Goal: Transaction & Acquisition: Purchase product/service

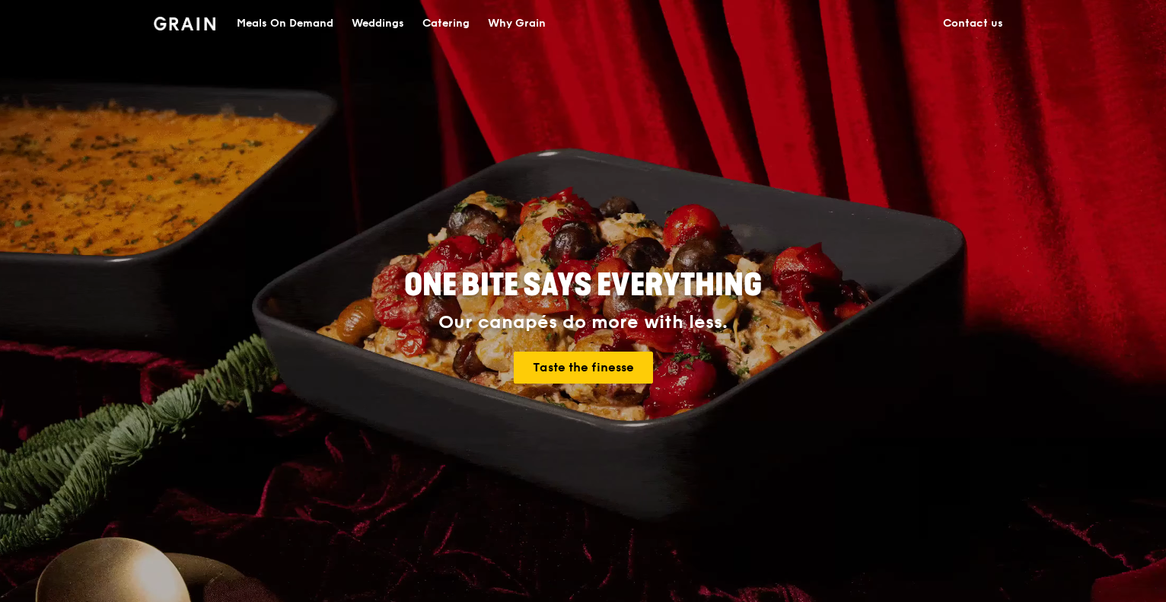
click at [441, 30] on div "Catering" at bounding box center [445, 24] width 47 height 46
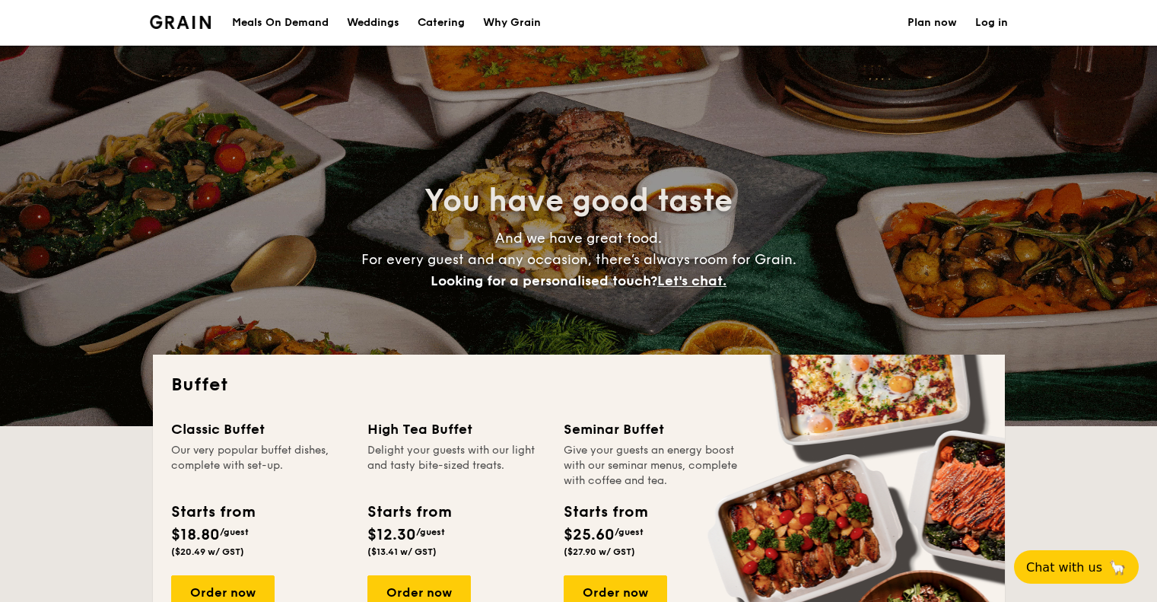
select select
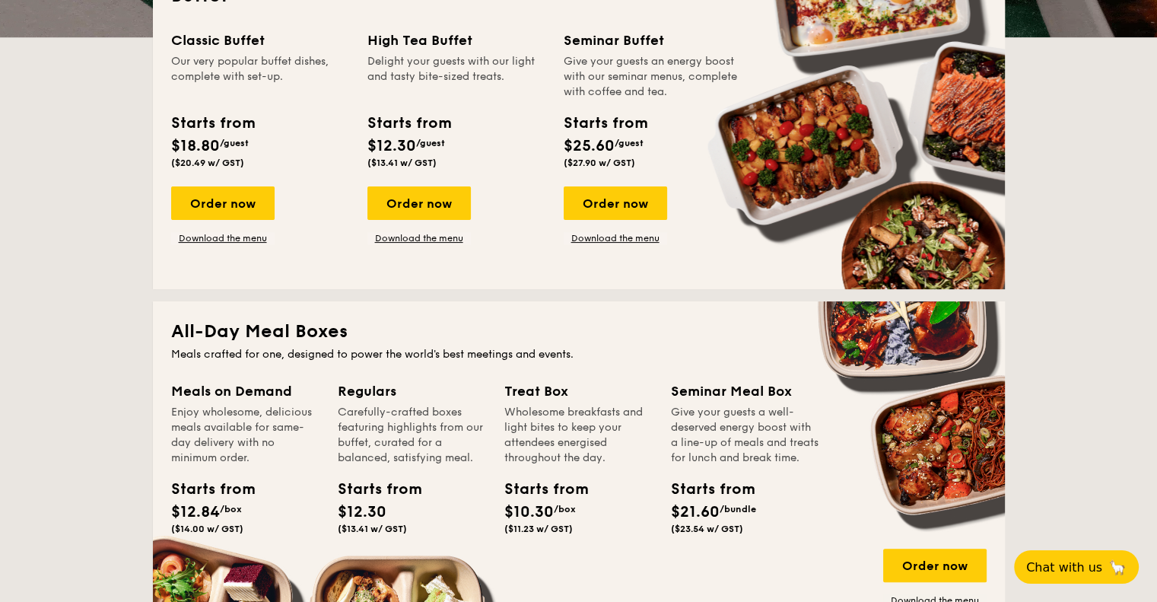
scroll to position [228, 0]
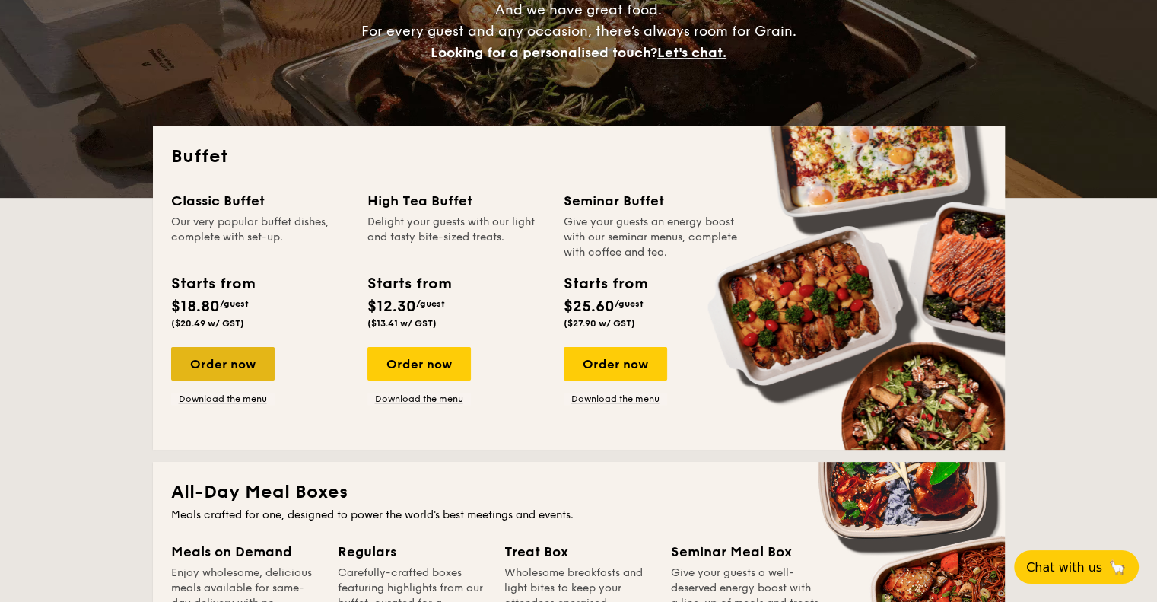
click at [241, 374] on div "Order now" at bounding box center [222, 363] width 103 height 33
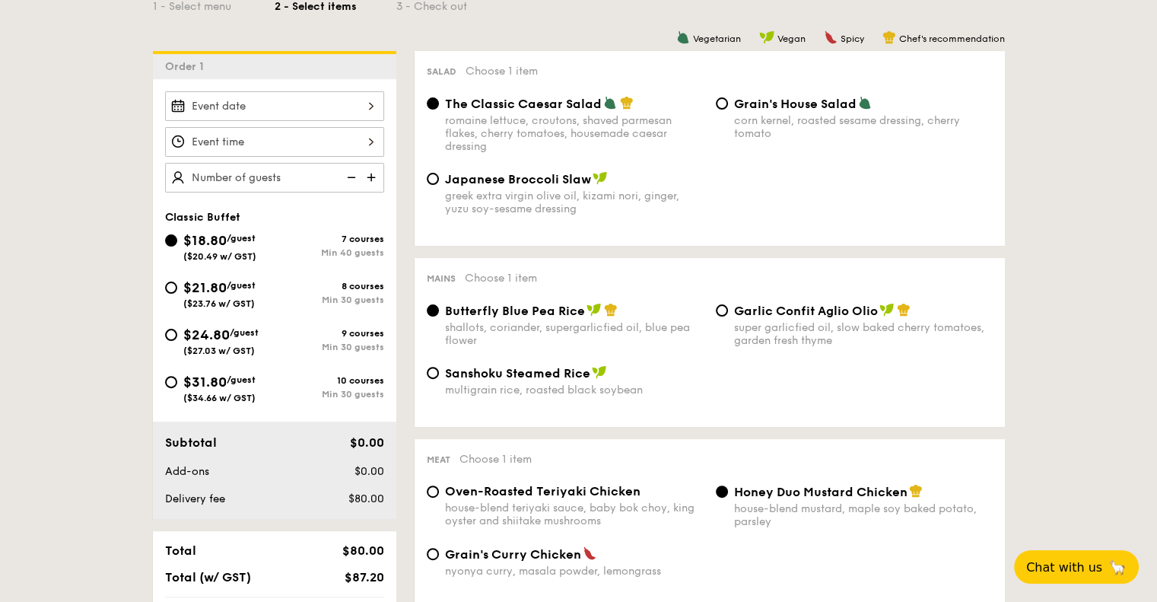
scroll to position [380, 0]
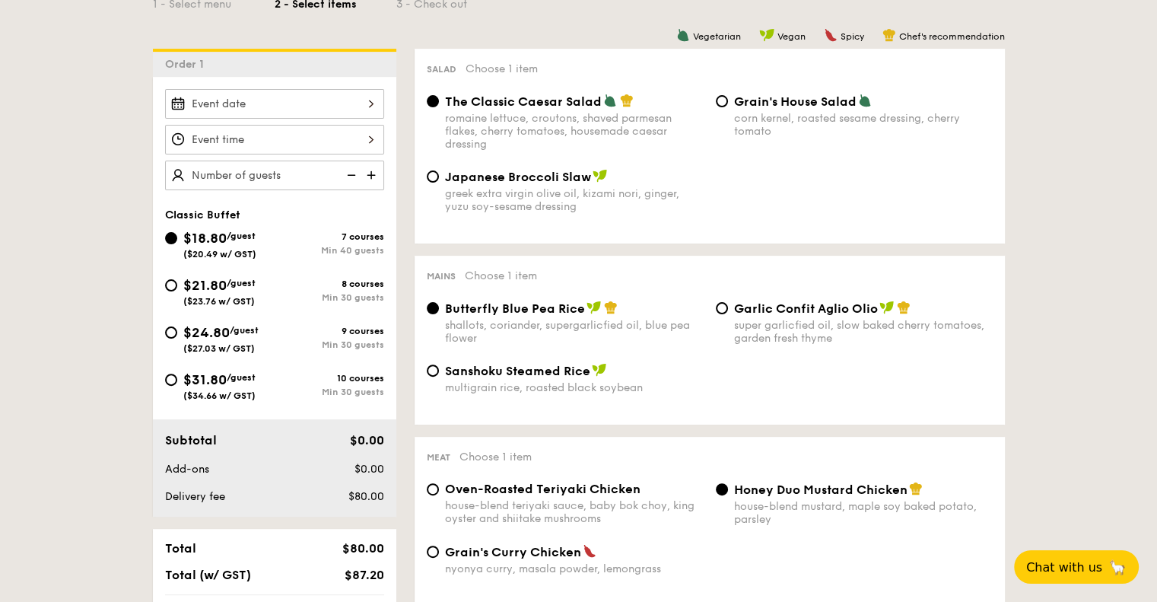
drag, startPoint x: 189, startPoint y: 391, endPoint x: 463, endPoint y: 419, distance: 276.1
click at [189, 390] on span "($34.66 w/ GST)" at bounding box center [219, 395] width 72 height 11
click at [177, 386] on input "$31.80 /guest ($34.66 w/ GST) 10 courses Min 30 guests" at bounding box center [171, 380] width 12 height 12
radio input "true"
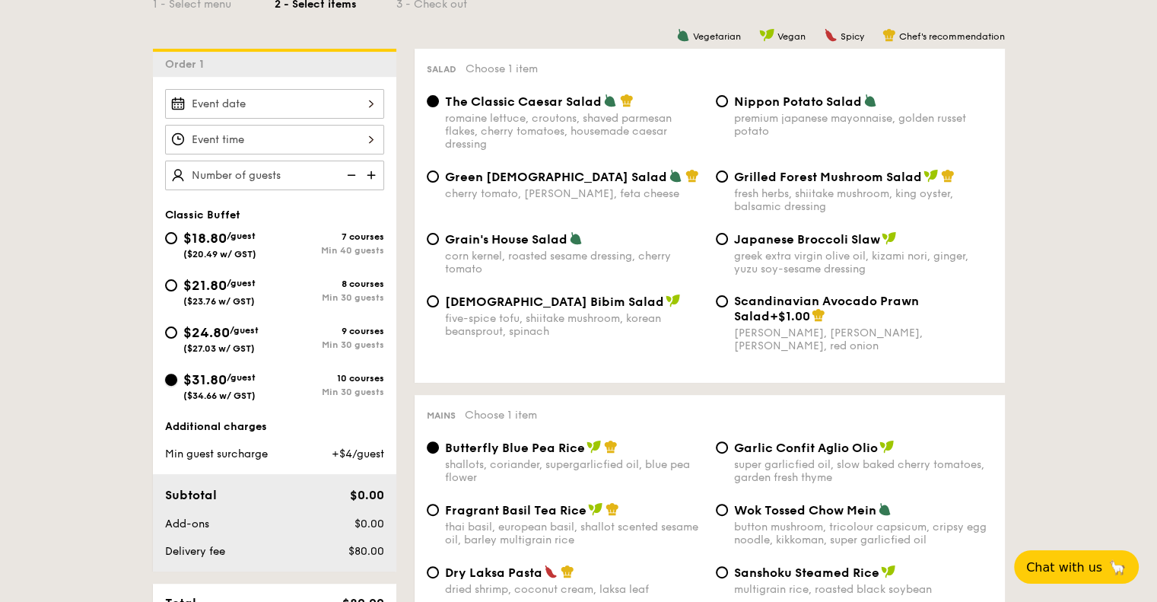
radio input "true"
click at [267, 115] on div at bounding box center [274, 104] width 219 height 30
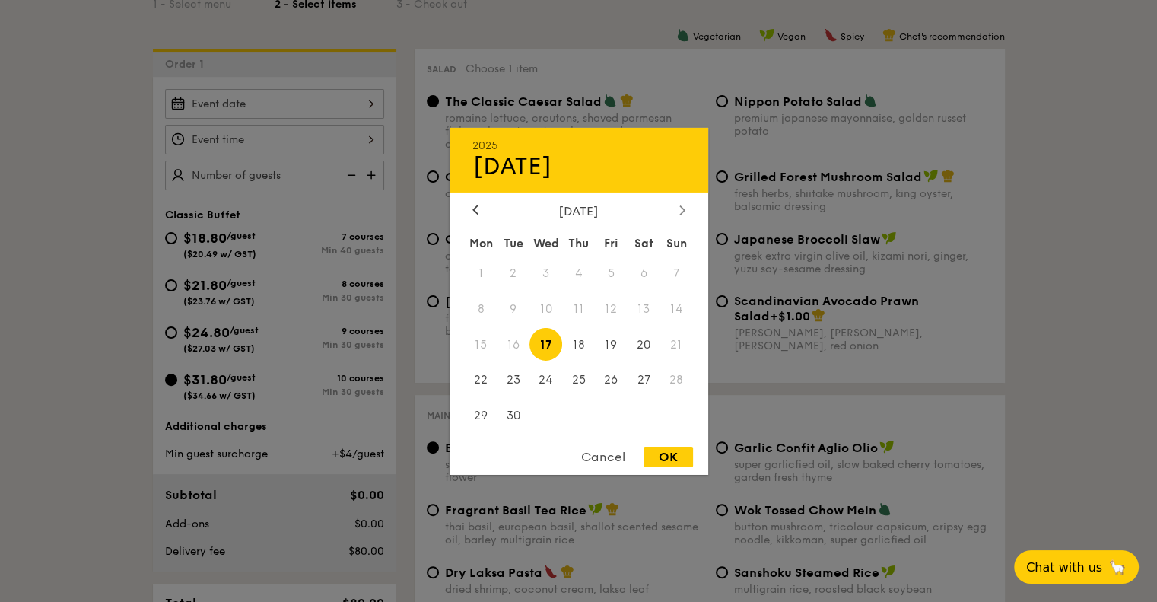
click at [676, 210] on div at bounding box center [683, 210] width 14 height 14
click at [485, 416] on span "27" at bounding box center [481, 415] width 33 height 33
click at [689, 454] on div "OK" at bounding box center [668, 457] width 49 height 21
type input "[DATE]"
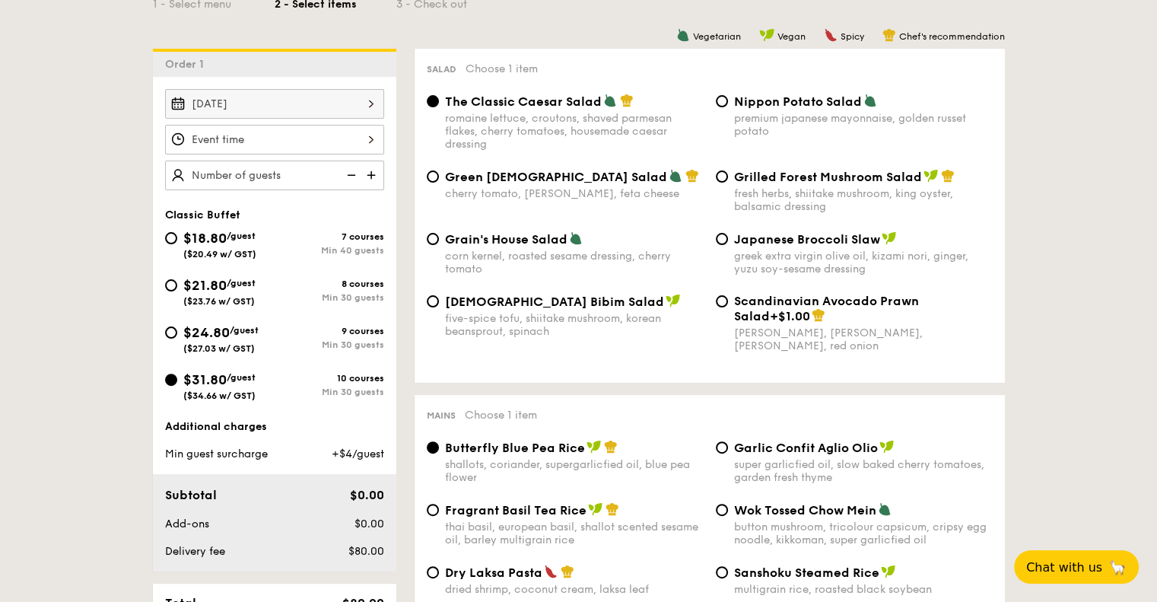
click at [306, 148] on div at bounding box center [274, 140] width 219 height 30
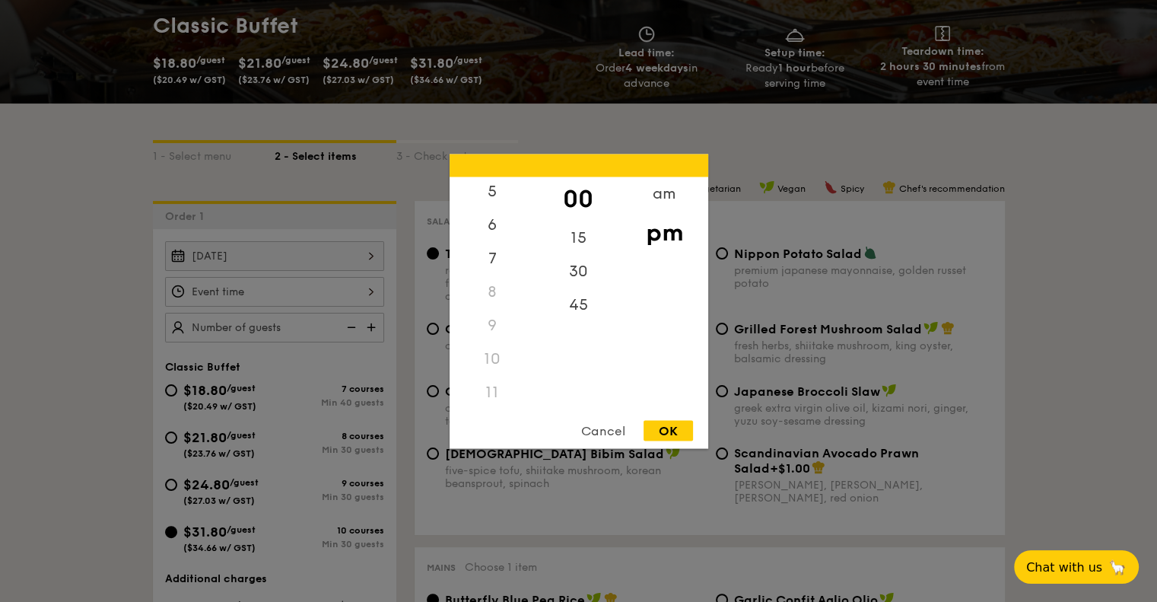
scroll to position [304, 0]
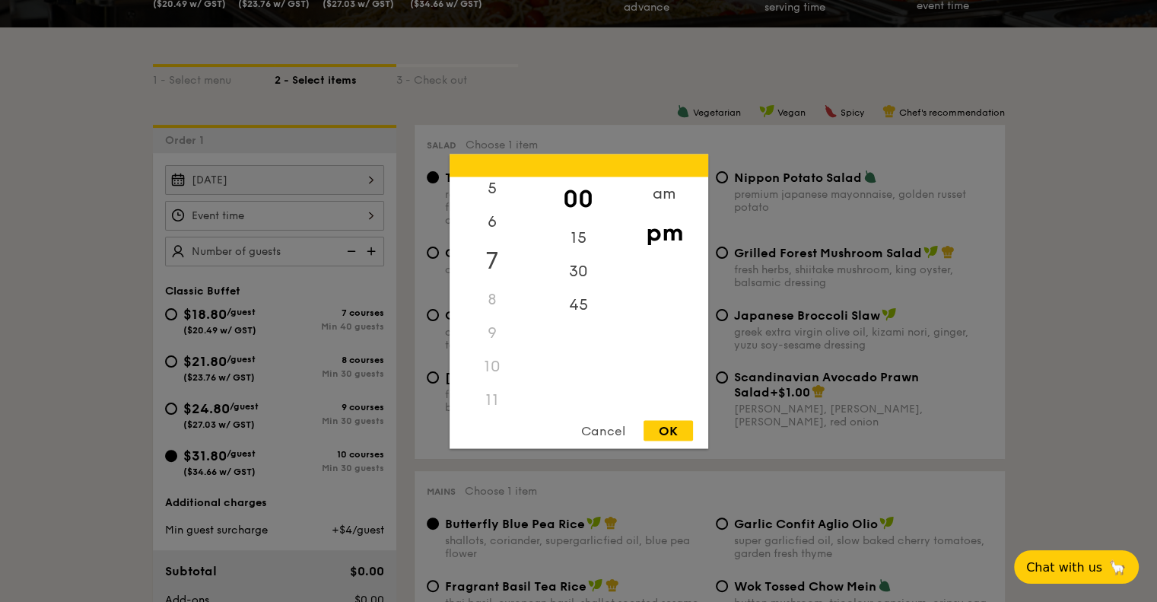
click at [498, 252] on div "7" at bounding box center [493, 260] width 86 height 44
click at [489, 233] on div "1" at bounding box center [493, 232] width 86 height 44
click at [665, 431] on div "OK" at bounding box center [668, 430] width 49 height 21
type input "1:00PM"
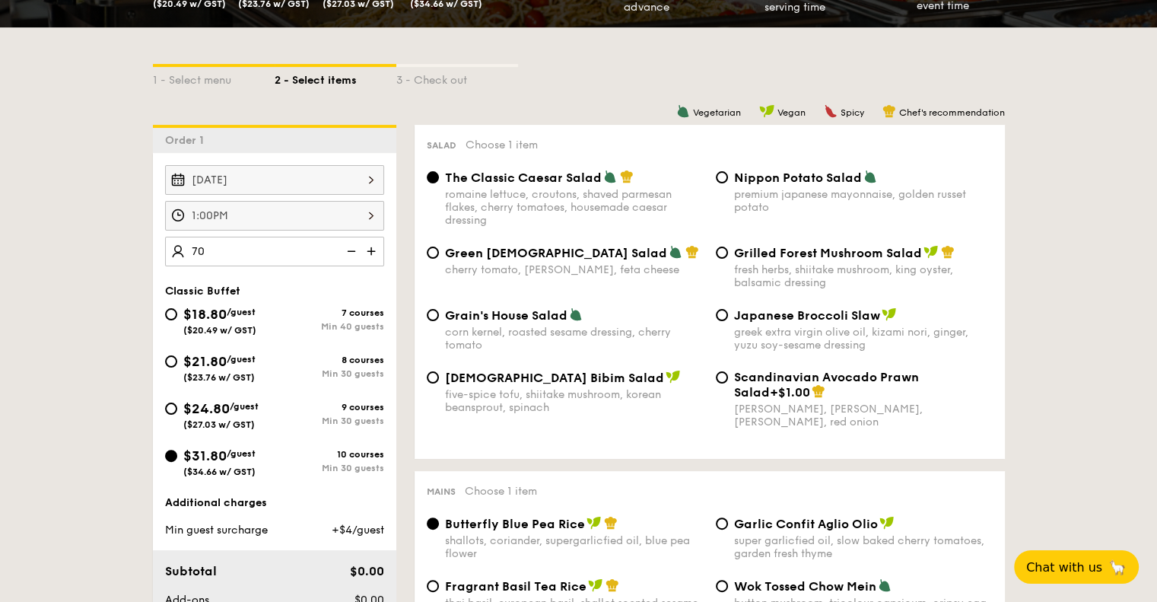
type input "70 guests"
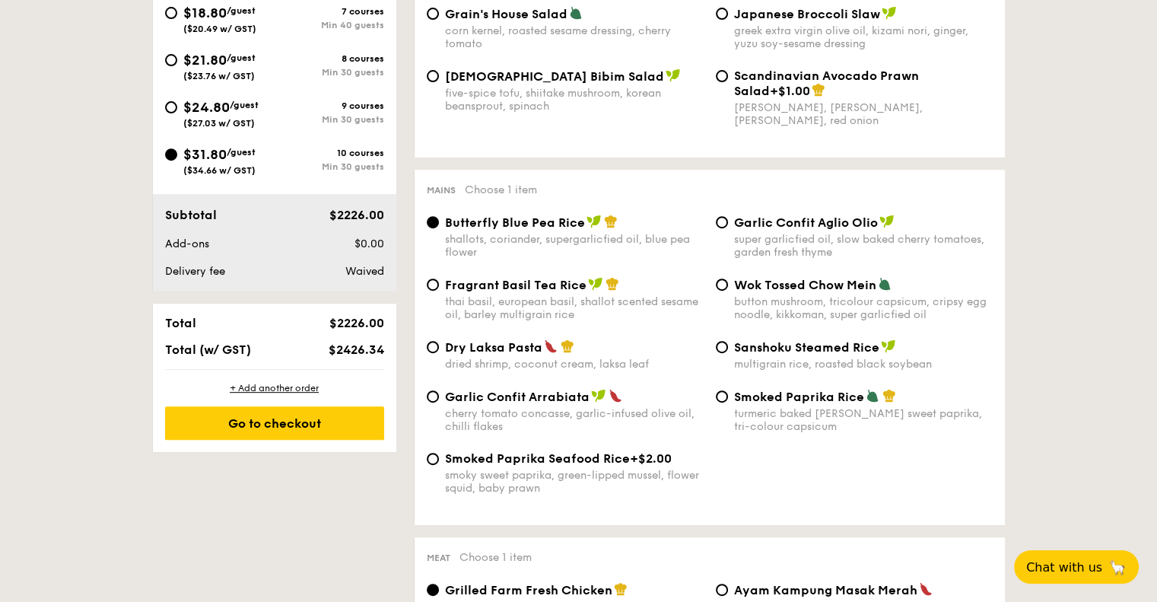
scroll to position [609, 0]
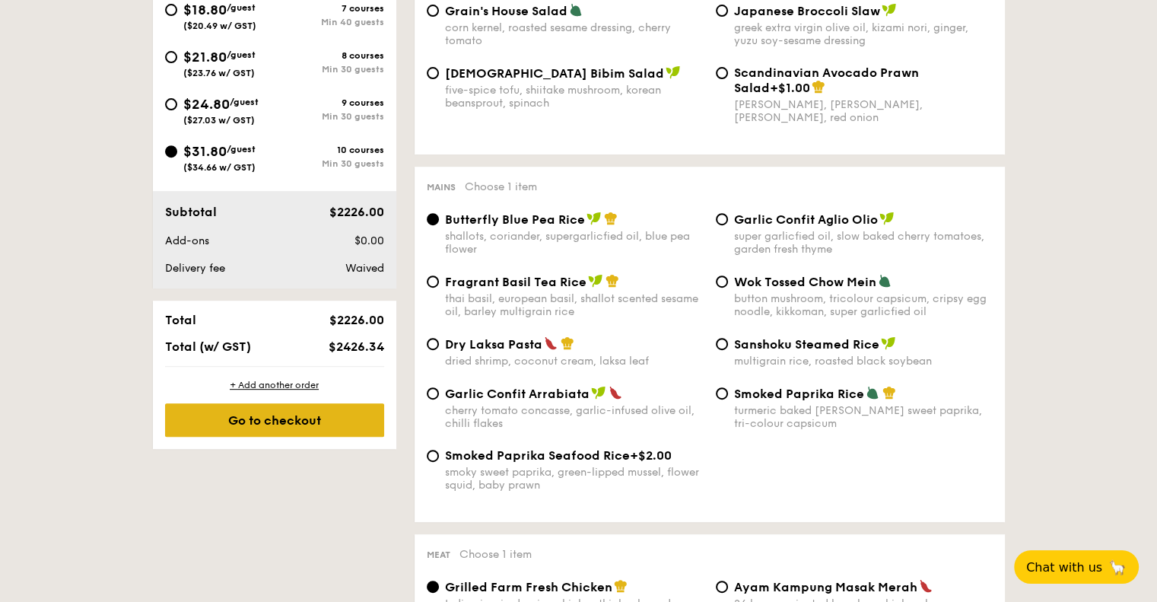
click at [320, 427] on div "Go to checkout" at bounding box center [274, 419] width 219 height 33
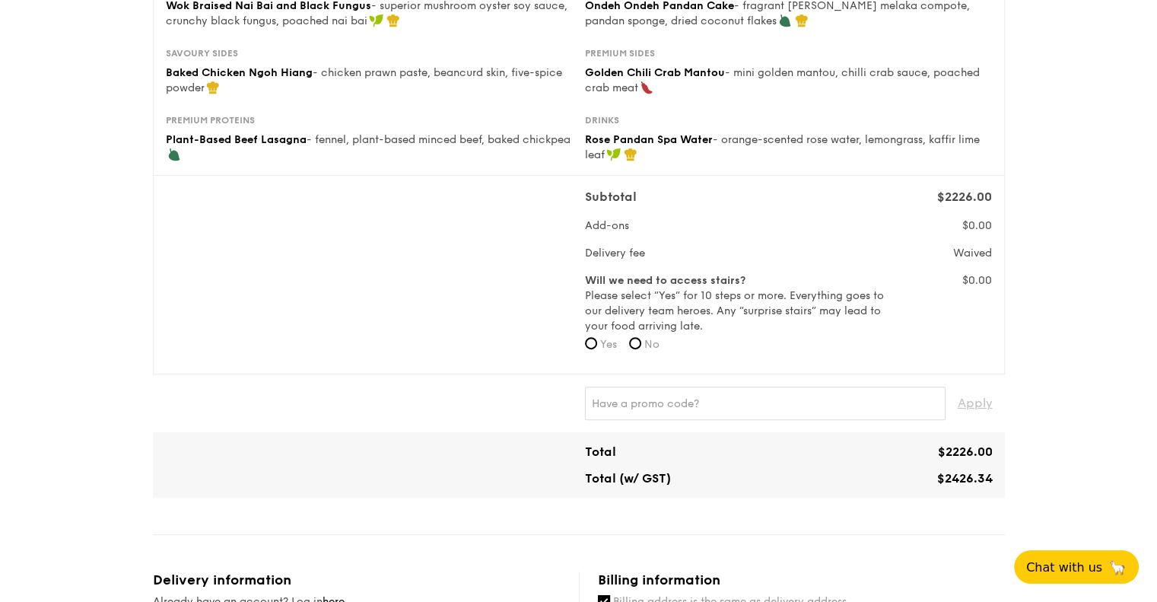
scroll to position [457, 0]
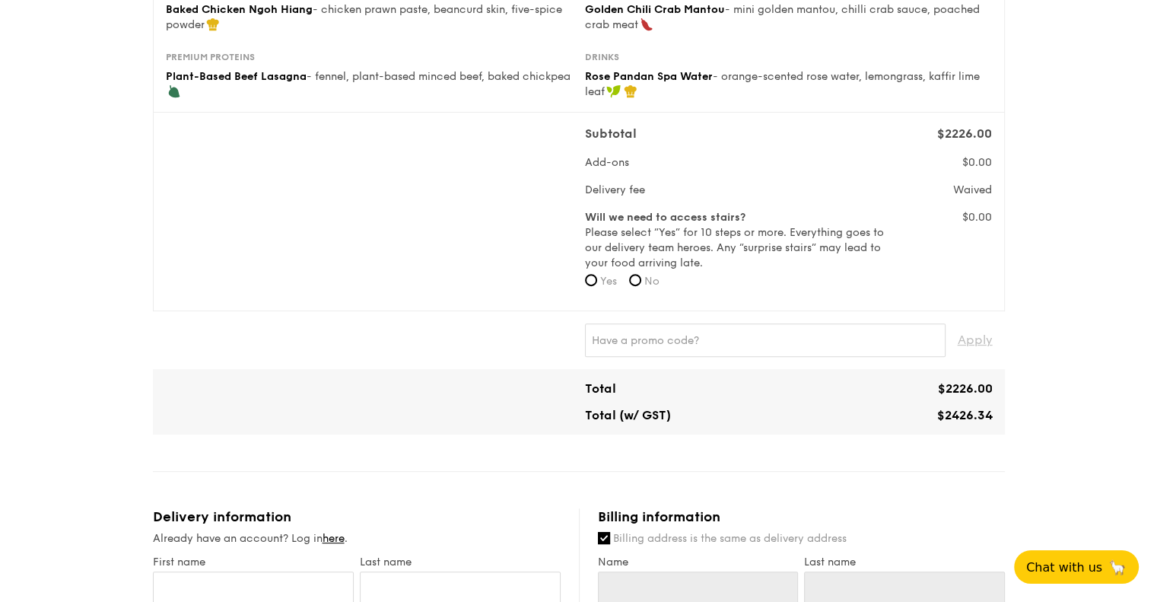
click at [596, 278] on label "Yes" at bounding box center [601, 281] width 32 height 15
click at [596, 278] on input "Yes" at bounding box center [591, 280] width 12 height 12
radio input "true"
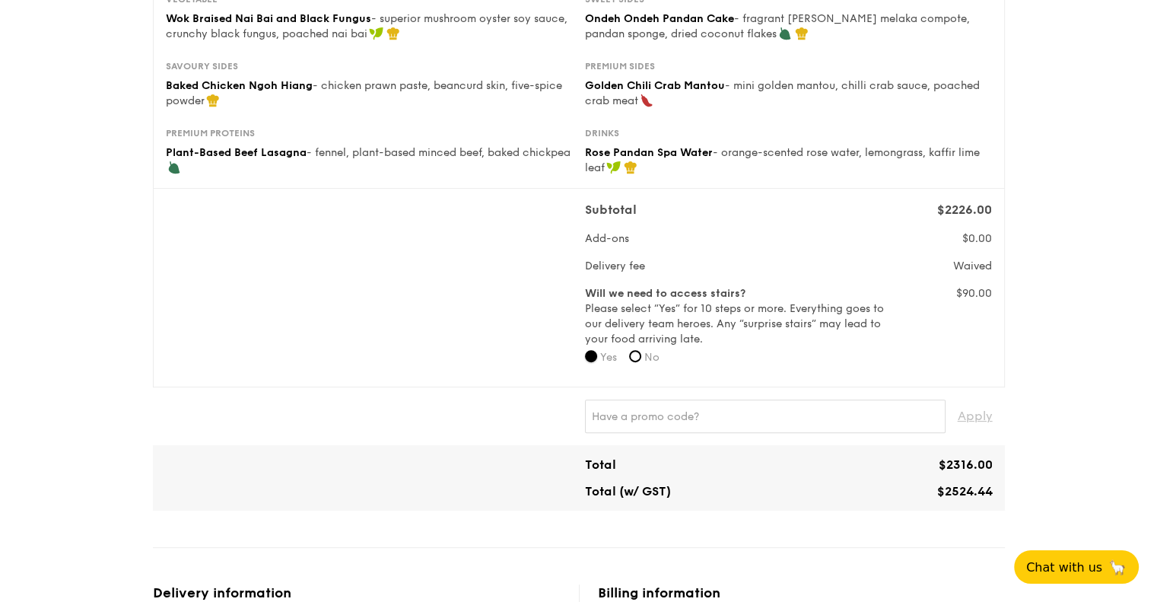
scroll to position [380, 0]
